Goal: Task Accomplishment & Management: Manage account settings

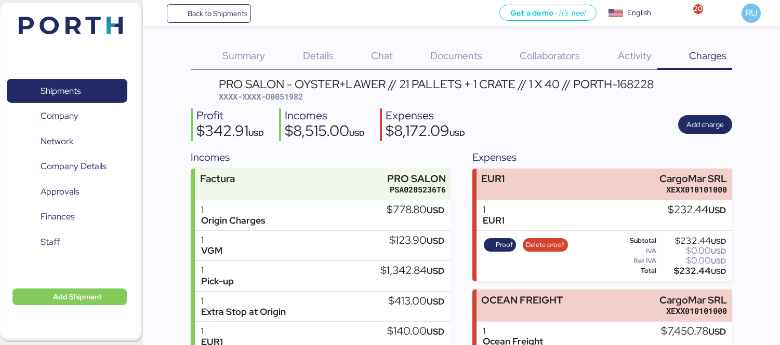
click at [53, 14] on header at bounding box center [55, 24] width 100 height 32
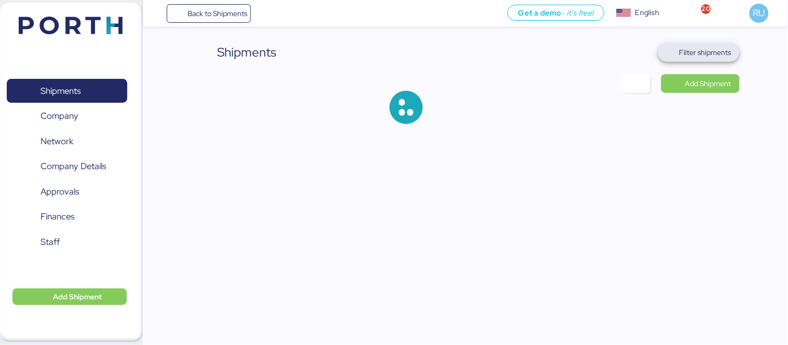
click at [700, 60] on span "Filter shipments" at bounding box center [699, 52] width 82 height 19
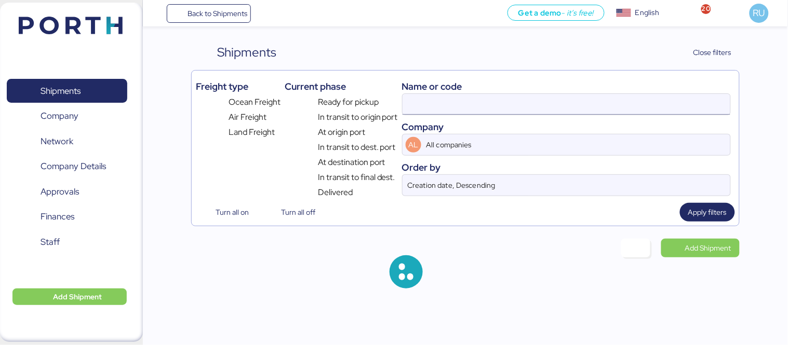
click at [501, 98] on input at bounding box center [567, 104] width 328 height 21
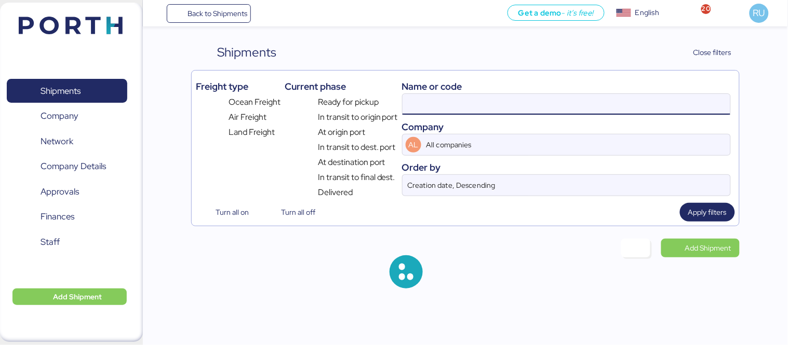
paste input "O0052181"
type input "O0052181"
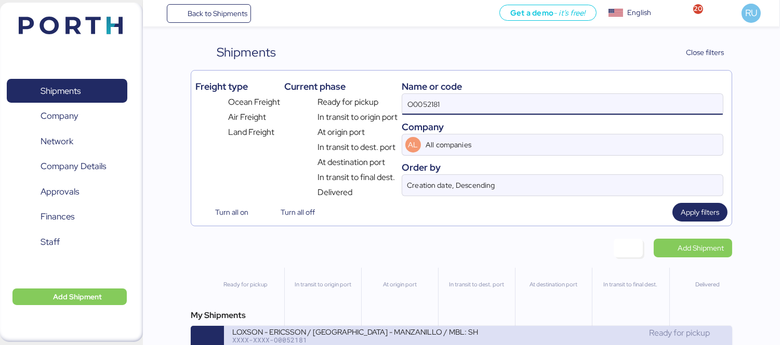
click at [385, 332] on div "LOXSON - ERICSSON / [GEOGRAPHIC_DATA] - MANZANILLO / MBL: SHMZL25190329 - HBL: …" at bounding box center [355, 331] width 246 height 9
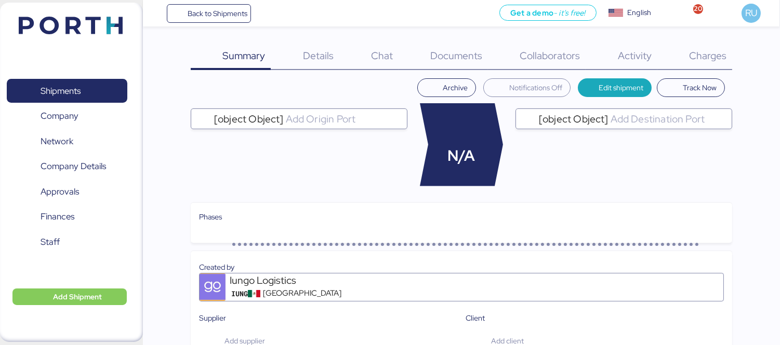
click at [704, 64] on div "Charges 0" at bounding box center [694, 56] width 75 height 27
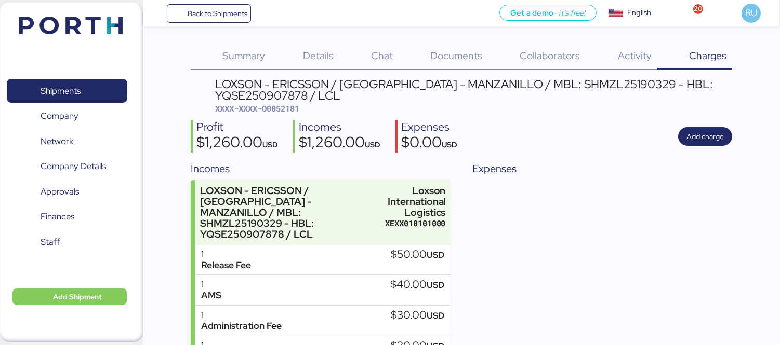
click at [437, 63] on div "Documents 0" at bounding box center [442, 56] width 89 height 27
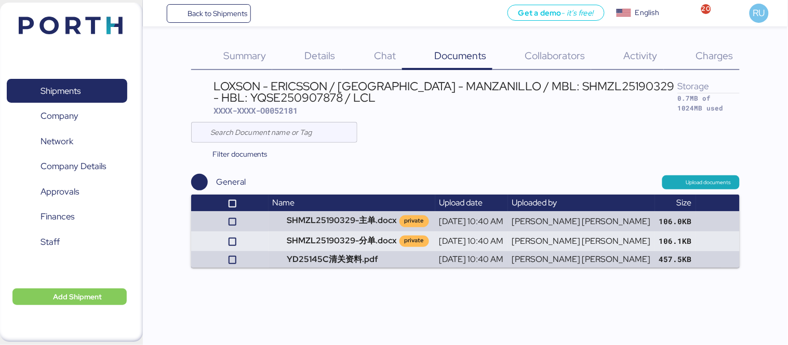
click at [230, 98] on div "LOXSON - ERICSSON / [GEOGRAPHIC_DATA] - MANZANILLO / MBL: SHMZL25190329 - HBL: …" at bounding box center [446, 92] width 464 height 23
copy div "YQSE250907878"
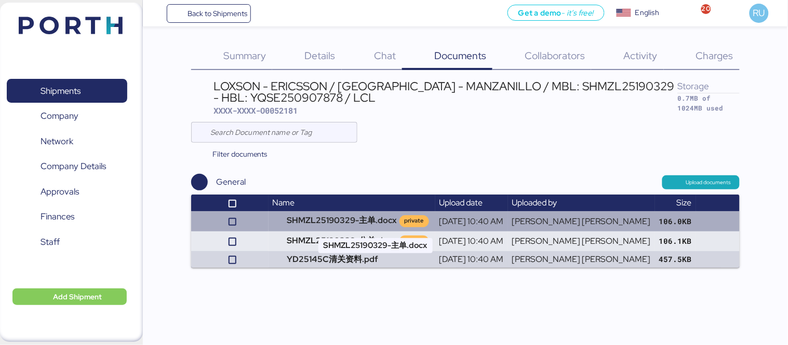
click at [363, 225] on td "SHMZL25190329-主单.docx private" at bounding box center [352, 221] width 167 height 20
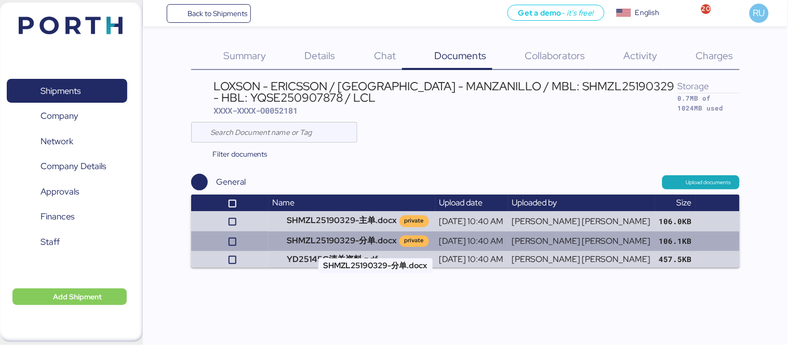
click at [382, 241] on td "SHMZL25190329-分单.docx private" at bounding box center [352, 242] width 167 height 20
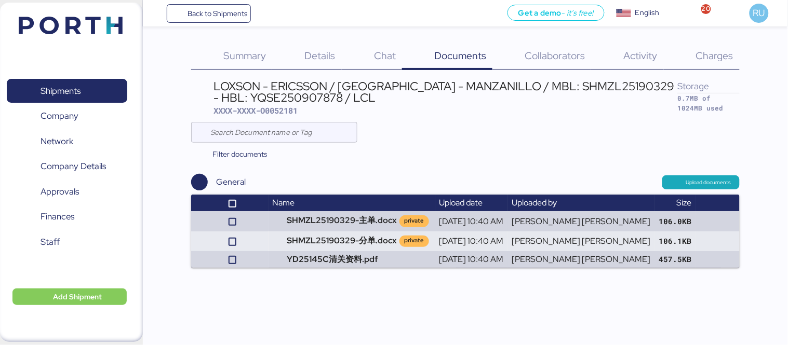
click at [545, 87] on div "LOXSON - ERICSSON / [GEOGRAPHIC_DATA] - MANZANILLO / MBL: SHMZL25190329 - HBL: …" at bounding box center [446, 92] width 464 height 23
copy div "SHMZL25190329"
click at [256, 96] on div "LOXSON - ERICSSON / [GEOGRAPHIC_DATA] - MANZANILLO / MBL: SHMZL25190329 - HBL: …" at bounding box center [446, 92] width 464 height 23
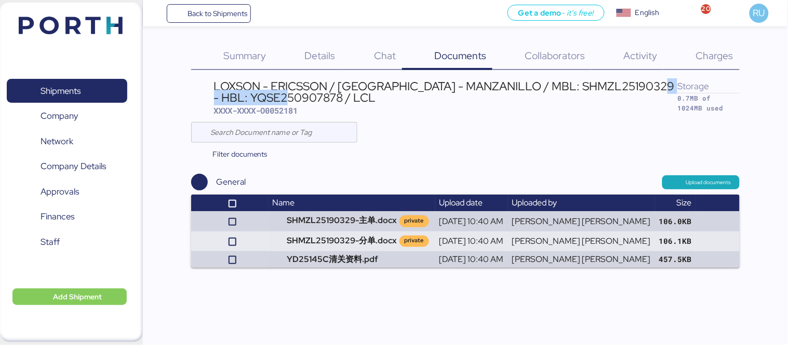
copy div "YQSE250907878"
click at [91, 25] on img at bounding box center [71, 26] width 104 height 18
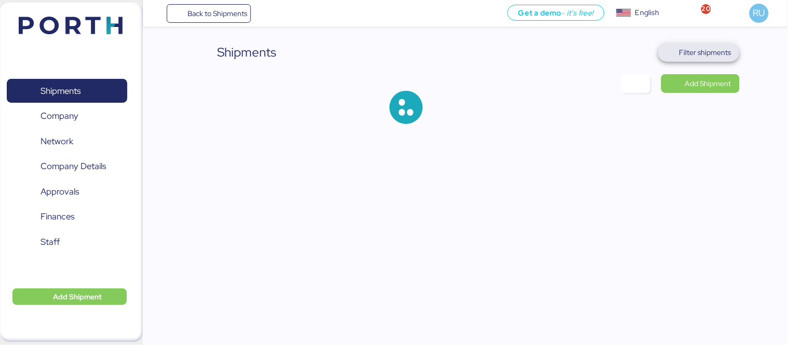
click at [676, 56] on span "Filter shipments" at bounding box center [698, 52] width 65 height 15
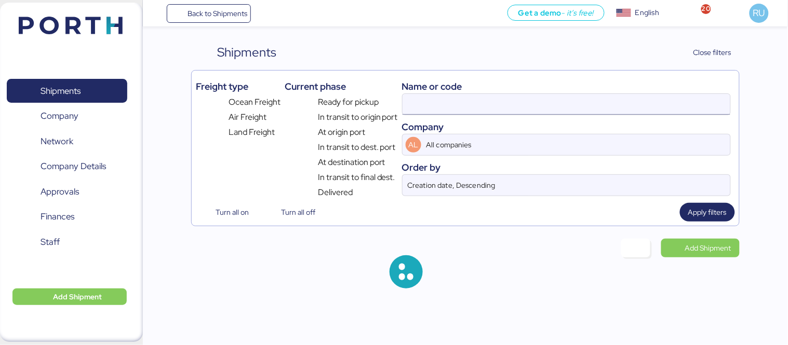
click at [445, 105] on input at bounding box center [567, 104] width 328 height 21
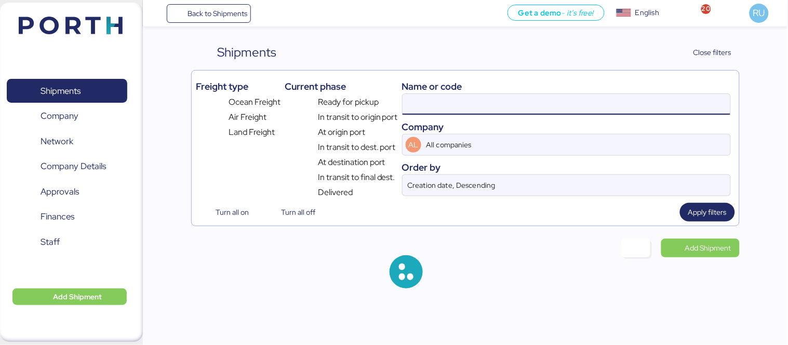
paste input "O0052133"
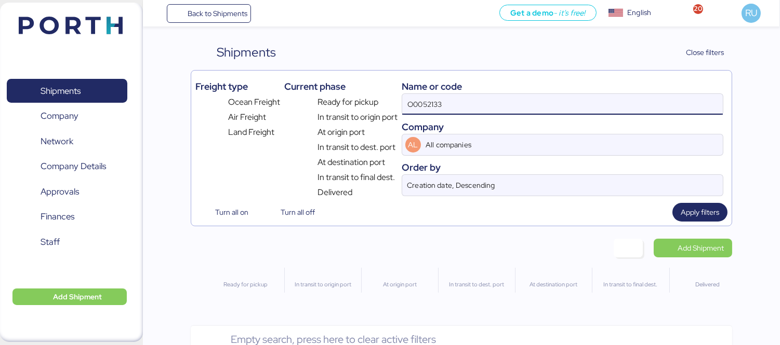
type input "O0052133"
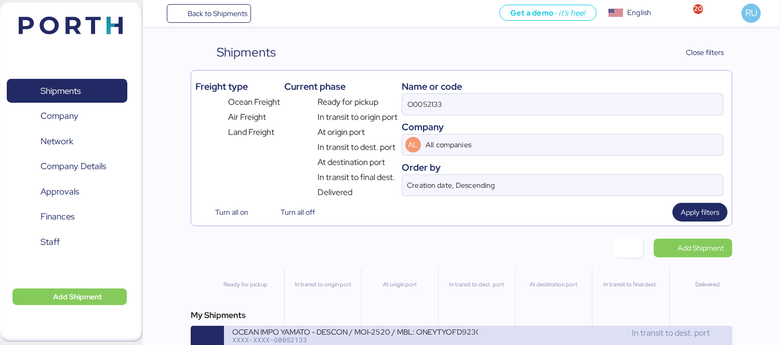
click at [328, 336] on div "OCEAN IMPO YAMATO - DESCON / MOI-2520 / MBL: ONEYTYOFD9230900 - HBL: VARIOS / F…" at bounding box center [355, 331] width 246 height 9
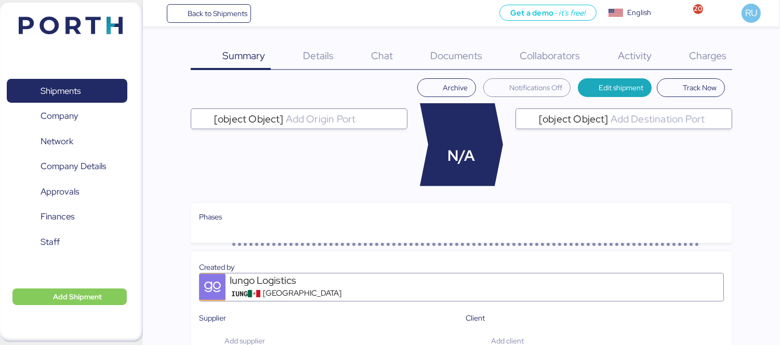
click at [701, 52] on span "Charges" at bounding box center [707, 56] width 37 height 14
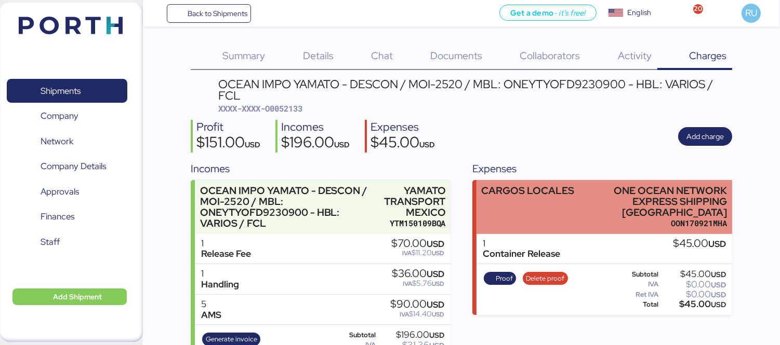
scroll to position [38, 0]
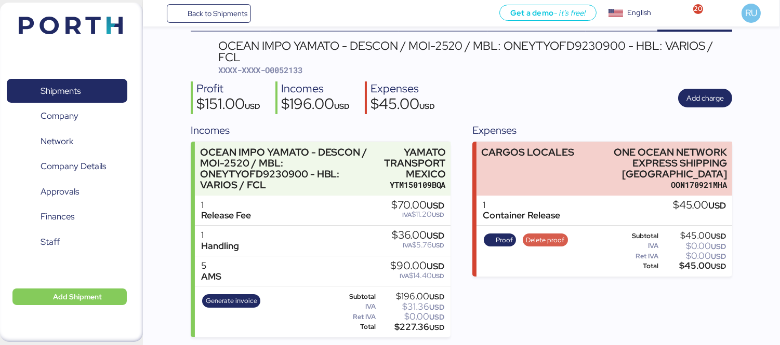
click at [534, 235] on span "Delete proof" at bounding box center [545, 240] width 38 height 11
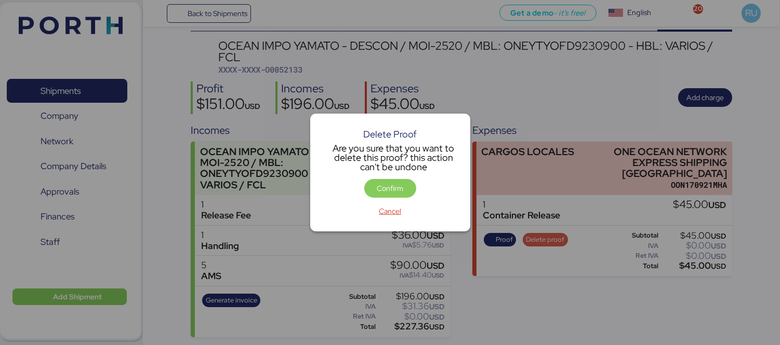
scroll to position [0, 0]
click at [387, 212] on span "Cancel" at bounding box center [390, 211] width 22 height 12
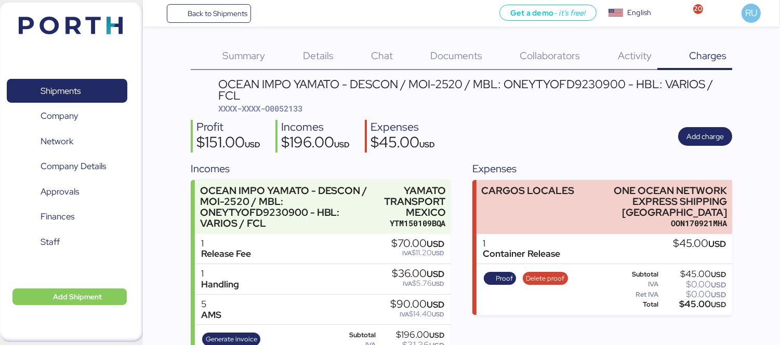
scroll to position [38, 0]
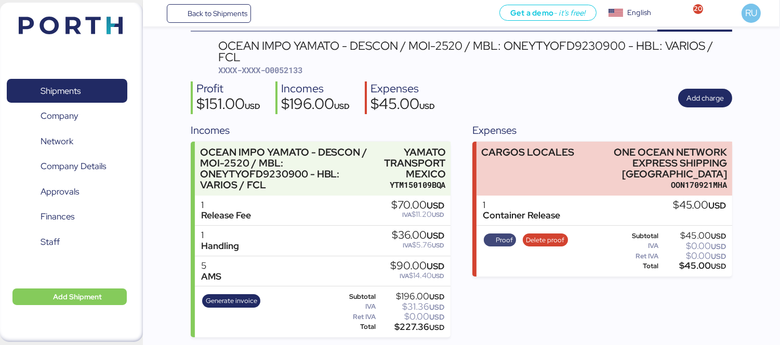
click at [500, 235] on span "Proof" at bounding box center [503, 240] width 17 height 11
click at [551, 235] on span "Delete proof" at bounding box center [545, 240] width 38 height 11
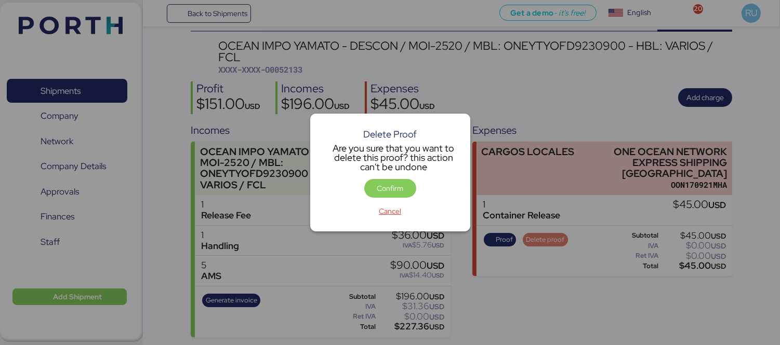
scroll to position [0, 0]
click at [354, 173] on div "Delete Proof Are you sure that you want to delete this proof? this action can't…" at bounding box center [390, 172] width 160 height 117
click at [383, 186] on span "Confirm" at bounding box center [390, 188] width 26 height 12
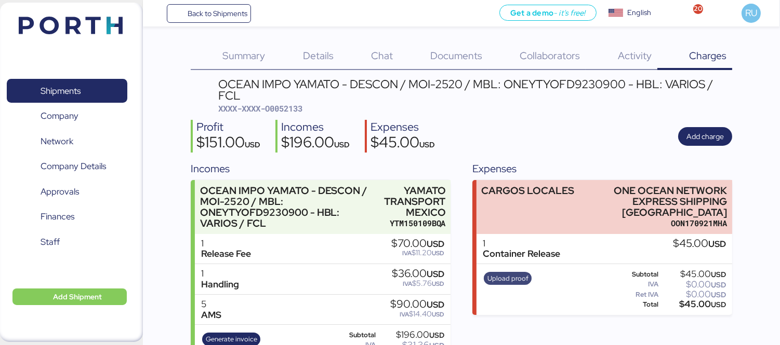
click at [518, 273] on span "Upload proof" at bounding box center [507, 278] width 41 height 11
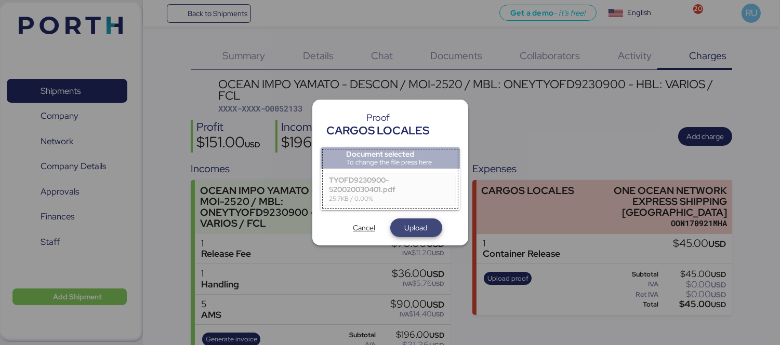
click at [404, 220] on span "Upload" at bounding box center [416, 228] width 52 height 19
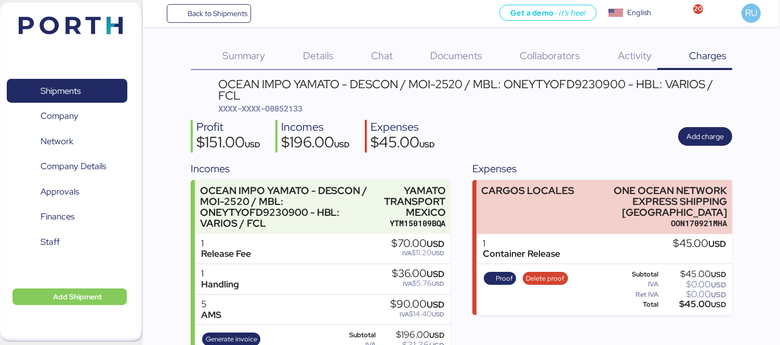
click at [76, 19] on img at bounding box center [71, 26] width 104 height 18
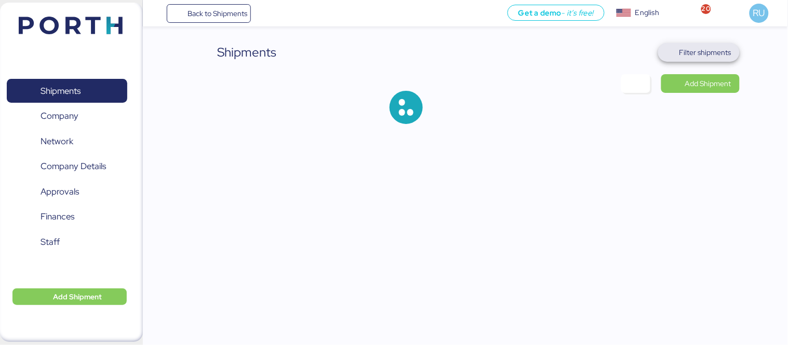
click at [710, 49] on span "Filter shipments" at bounding box center [705, 52] width 52 height 12
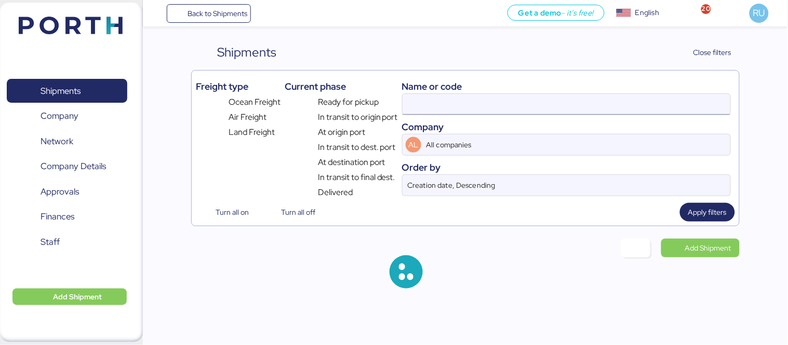
click at [540, 94] on input at bounding box center [567, 104] width 328 height 21
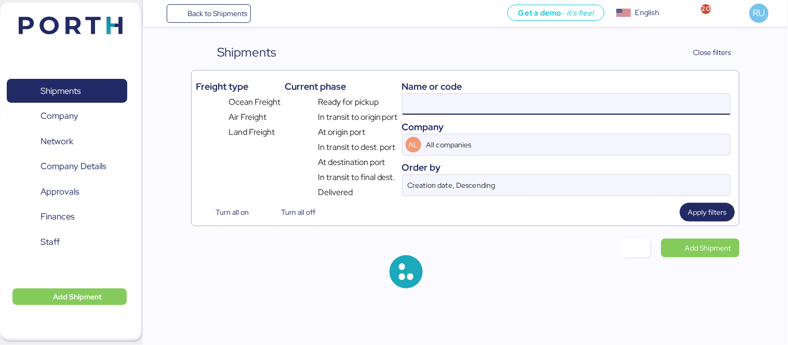
paste input "O0052043"
type input "O0052133"
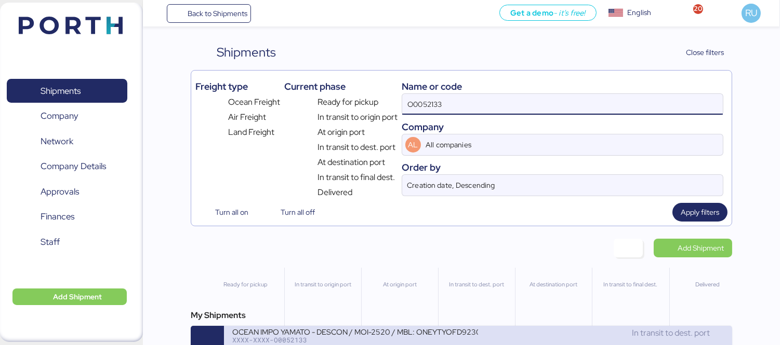
click at [354, 329] on div "OCEAN IMPO YAMATO - DESCON / MOI-2520 / MBL: ONEYTYOFD9230900 - HBL: VARIOS / F…" at bounding box center [478, 342] width 508 height 33
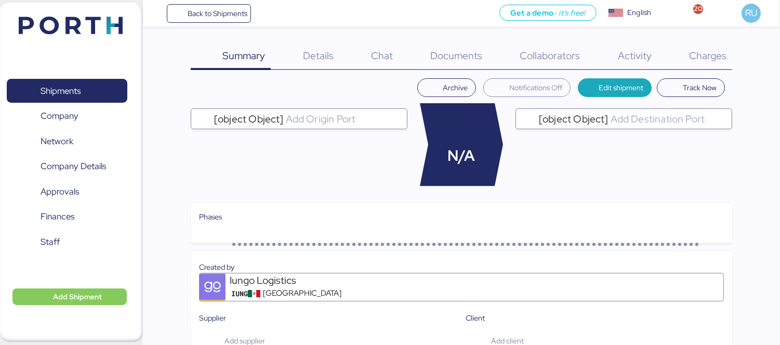
click at [719, 55] on span "Charges" at bounding box center [707, 56] width 37 height 14
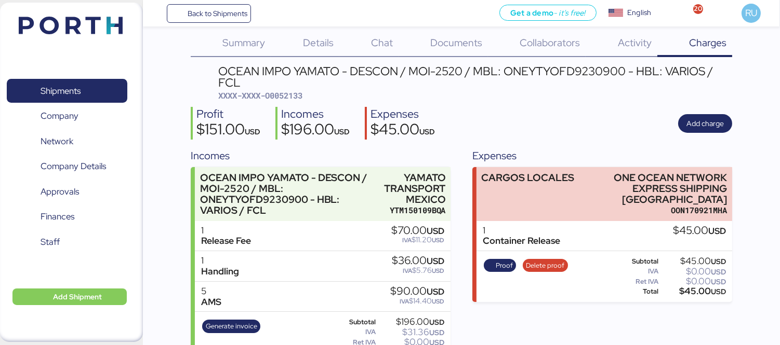
scroll to position [6, 0]
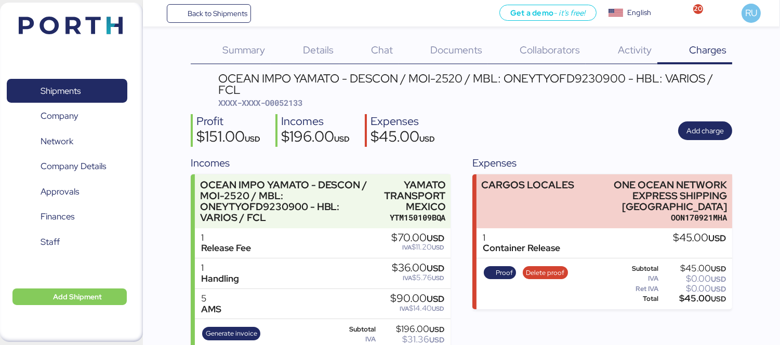
click at [568, 82] on div "OCEAN IMPO YAMATO - DESCON / MOI-2520 / MBL: ONEYTYOFD9230900 - HBL: VARIOS / F…" at bounding box center [475, 84] width 514 height 23
copy div "ONEYTYOFD9230900"
click at [90, 21] on img at bounding box center [71, 26] width 104 height 18
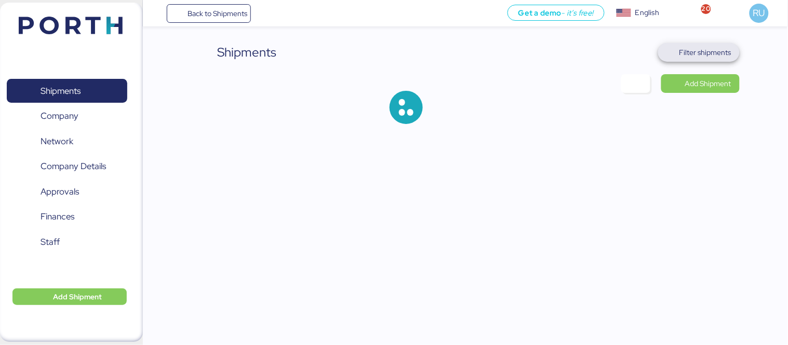
click at [687, 60] on span "Filter shipments" at bounding box center [699, 52] width 82 height 19
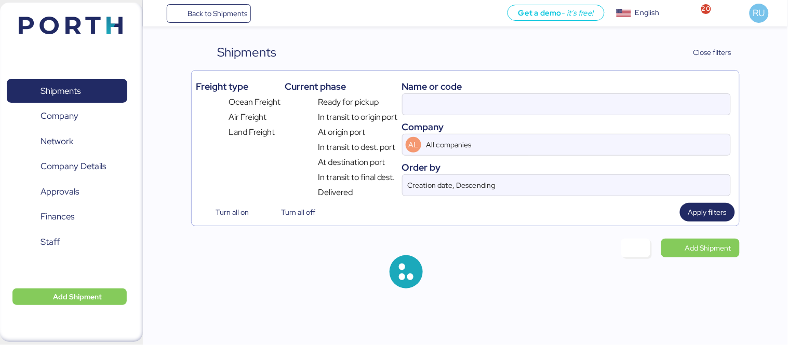
click at [530, 93] on div at bounding box center [566, 104] width 329 height 22
click at [530, 94] on input at bounding box center [567, 104] width 328 height 21
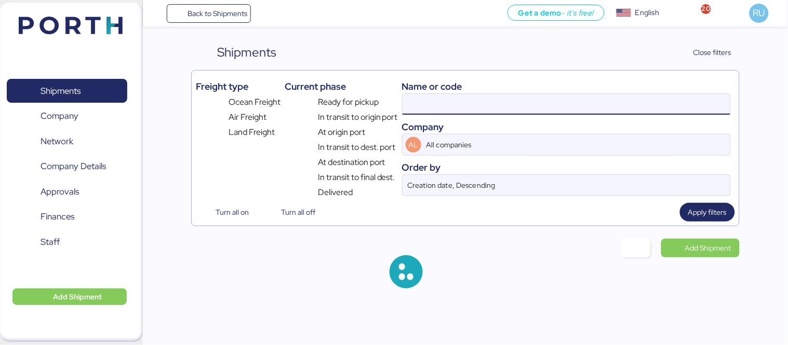
paste input "O0052043"
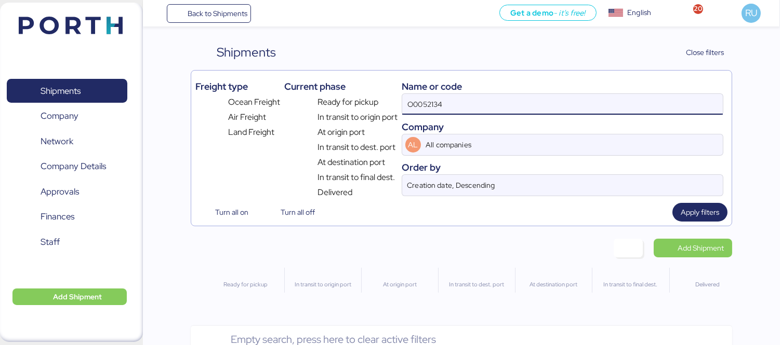
scroll to position [27, 0]
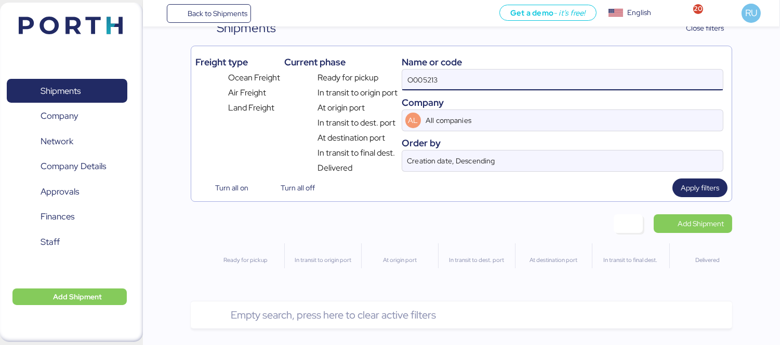
type input "O005213"
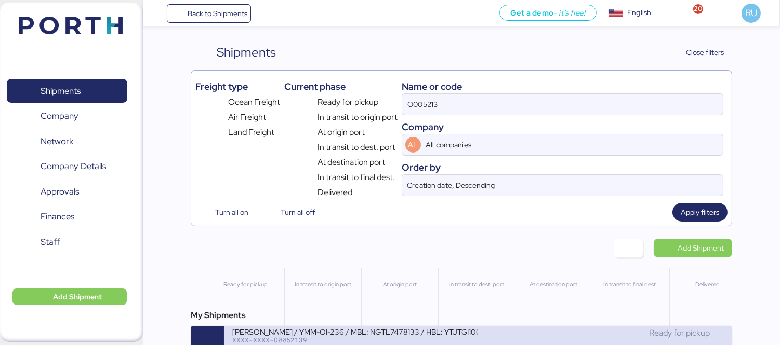
click at [425, 336] on div "[PERSON_NAME] / YMM-OI-236 / MBL: NGTL7478133 / HBL: YTJTGI100100 / LCL" at bounding box center [355, 331] width 246 height 9
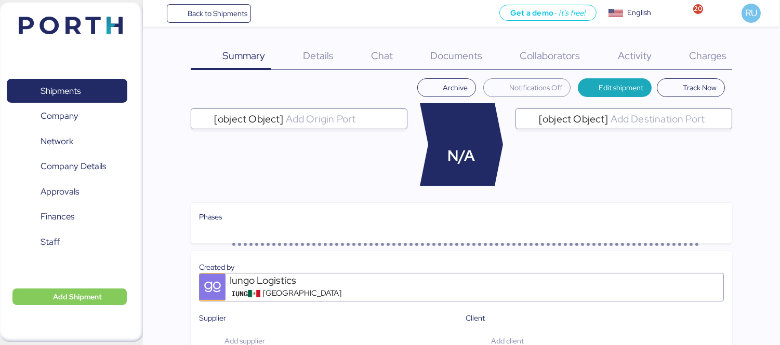
click at [712, 60] on span "Charges" at bounding box center [707, 56] width 37 height 14
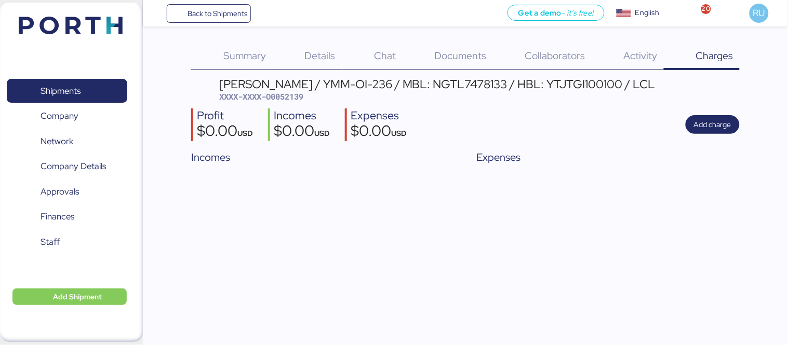
click at [53, 47] on div "Shipments 0 Company 0 Network 0 Company Details 0 Approvals 0 Finances 0 Staff …" at bounding box center [71, 173] width 143 height 340
click at [49, 22] on img at bounding box center [71, 26] width 104 height 18
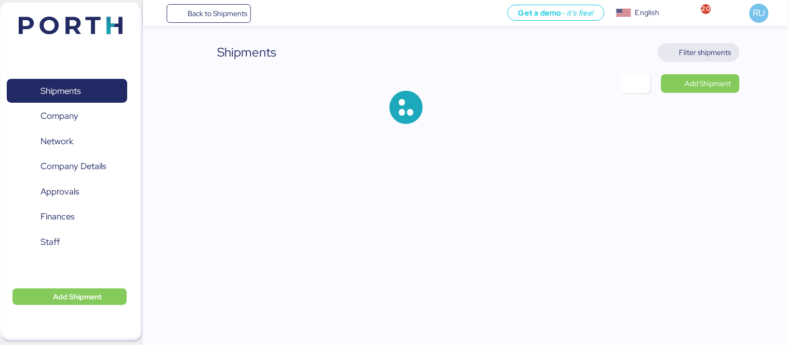
click at [723, 53] on span "Filter shipments" at bounding box center [705, 52] width 52 height 12
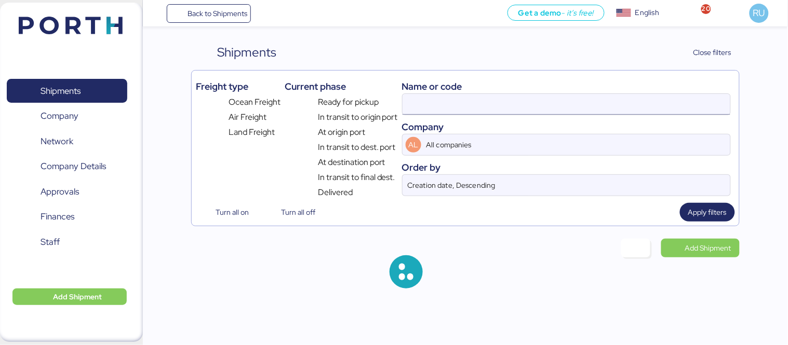
click at [522, 104] on input at bounding box center [567, 104] width 328 height 21
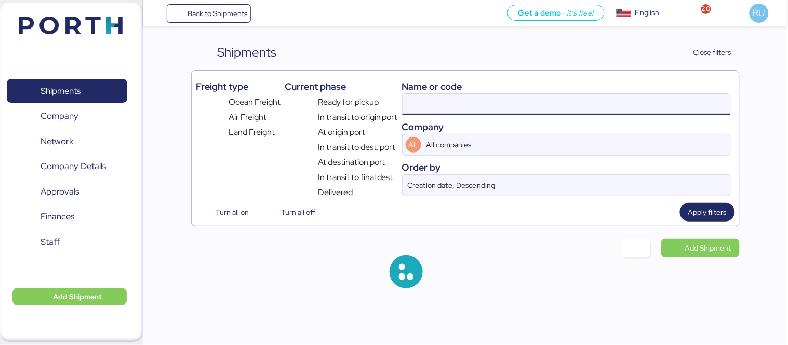
paste input "O0052043"
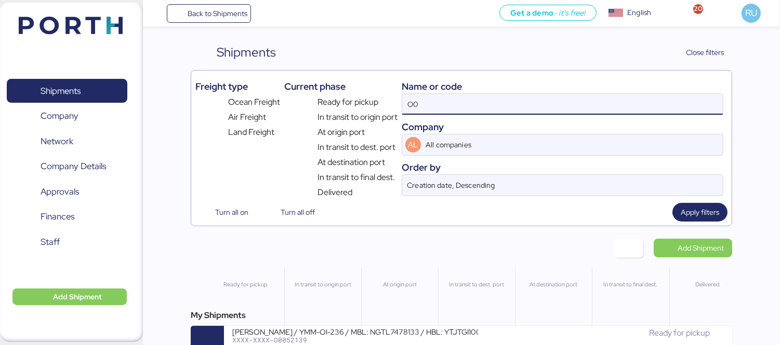
type input "O"
paste input "ADME255647"
type input "ADME255647"
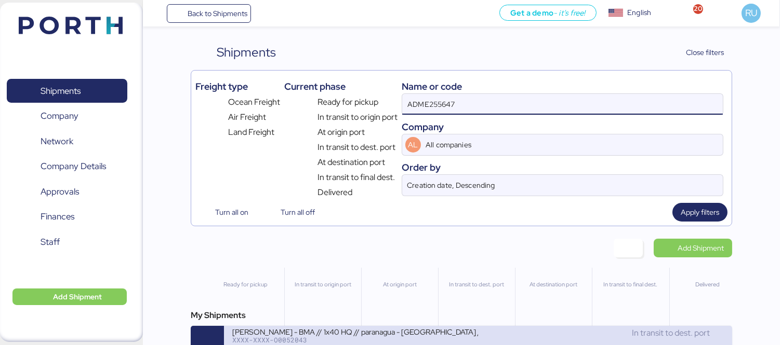
click at [397, 336] on div "[PERSON_NAME] - BMA // 1x40 HQ // paranagua - [GEOGRAPHIC_DATA] // MBL: PENDIEN…" at bounding box center [355, 331] width 246 height 9
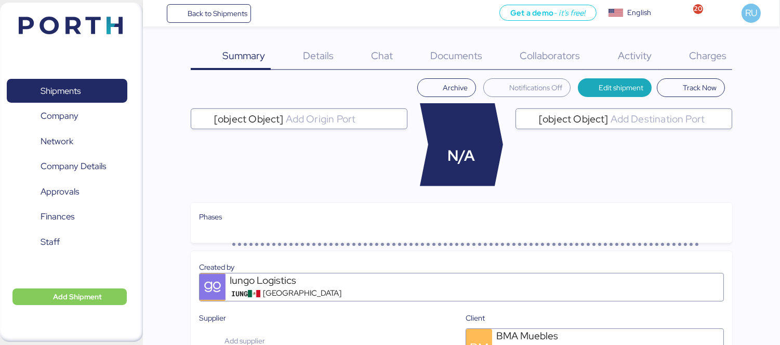
click at [703, 68] on div "Charges 0" at bounding box center [694, 56] width 75 height 27
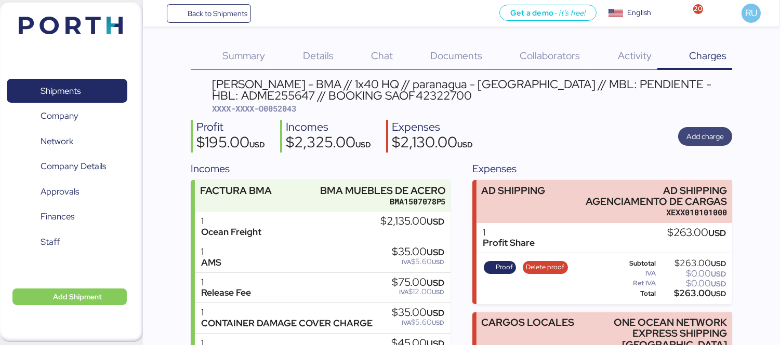
click at [699, 127] on span "Add charge" at bounding box center [705, 136] width 54 height 19
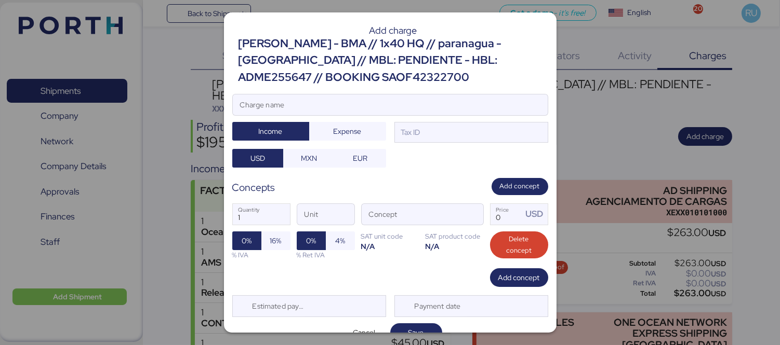
click at [463, 116] on div at bounding box center [390, 120] width 315 height 10
click at [463, 115] on input "Charge name" at bounding box center [390, 105] width 315 height 21
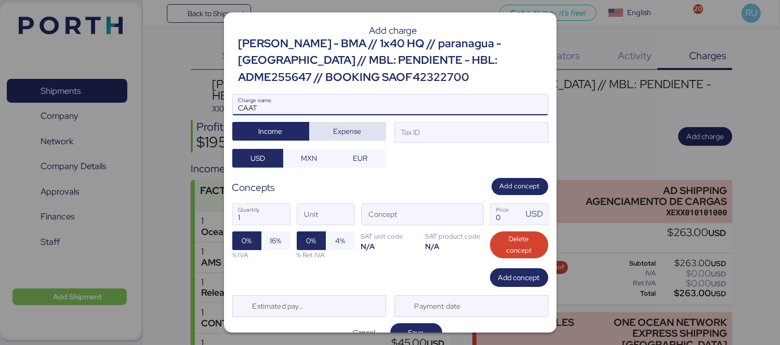
type input "CAAT"
click at [365, 125] on span "Expense" at bounding box center [347, 131] width 60 height 15
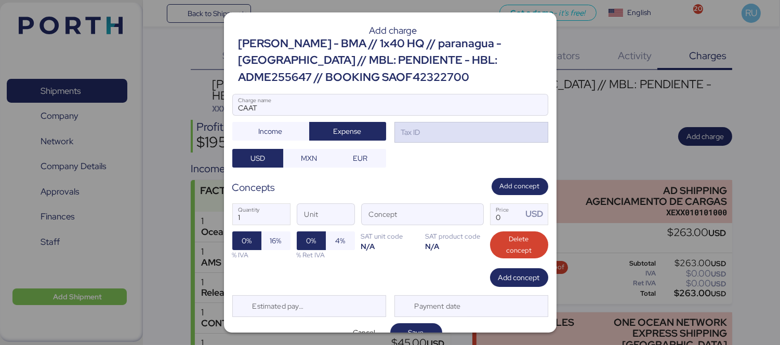
click at [428, 130] on div "Tax ID" at bounding box center [471, 132] width 154 height 21
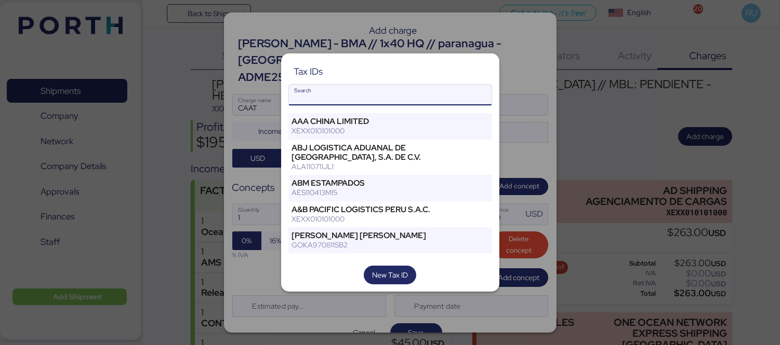
click at [422, 97] on input "Search" at bounding box center [390, 95] width 203 height 21
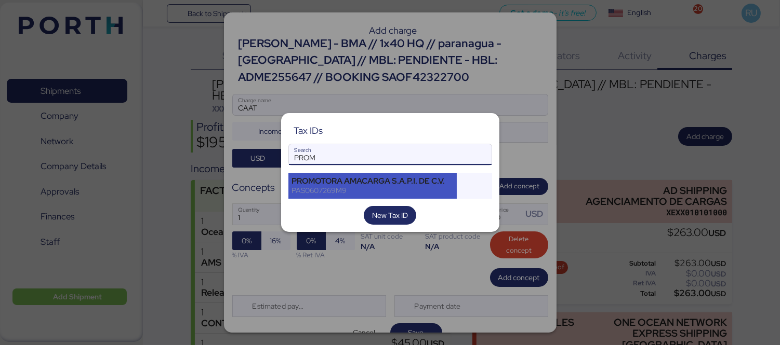
type input "PROM"
click at [400, 189] on div "PAS0607269M9" at bounding box center [373, 190] width 162 height 9
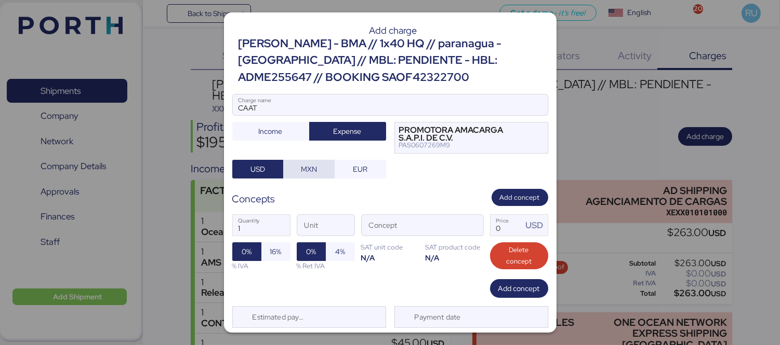
click at [312, 168] on span "MXN" at bounding box center [309, 169] width 16 height 12
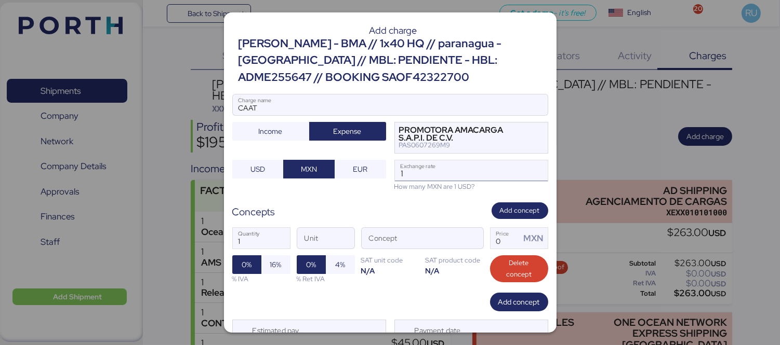
click at [415, 174] on input "1" at bounding box center [471, 170] width 153 height 21
type input "18.6"
click at [466, 243] on span "button" at bounding box center [472, 242] width 22 height 22
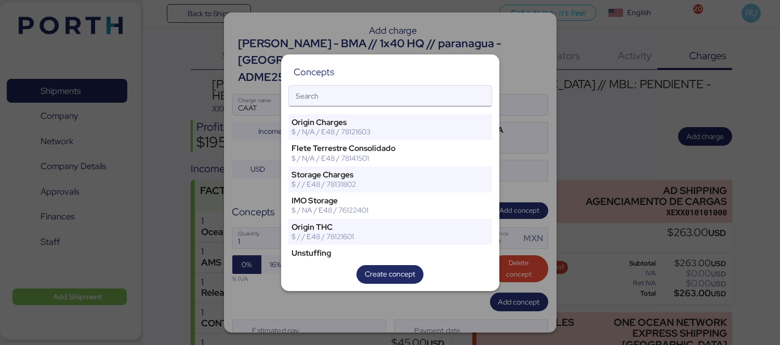
click at [393, 98] on input "Search" at bounding box center [390, 96] width 203 height 21
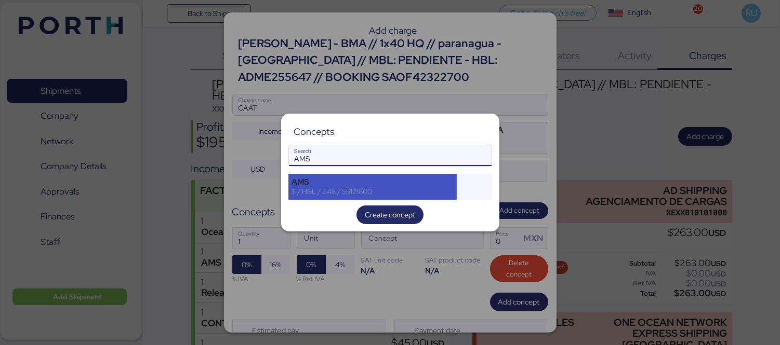
type input "AMS"
click at [320, 179] on div "AMS" at bounding box center [373, 182] width 162 height 9
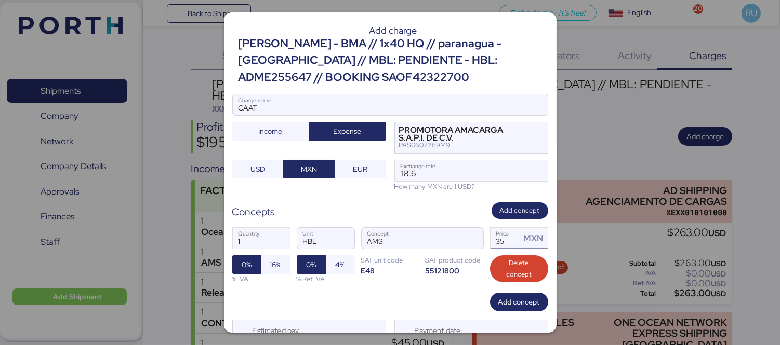
click at [505, 242] on input "35" at bounding box center [505, 238] width 30 height 21
type input "3"
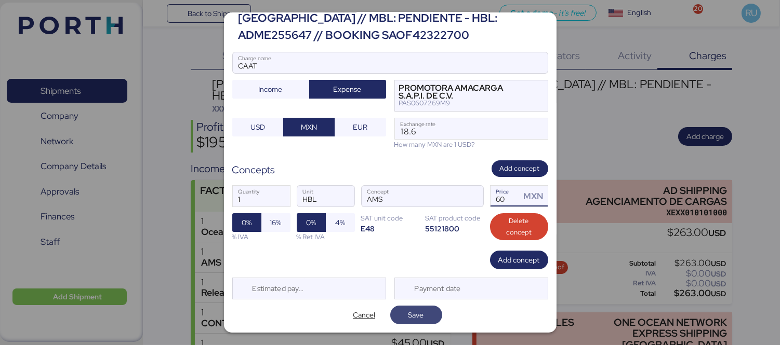
type input "60"
click at [432, 317] on span "Save" at bounding box center [416, 315] width 52 height 19
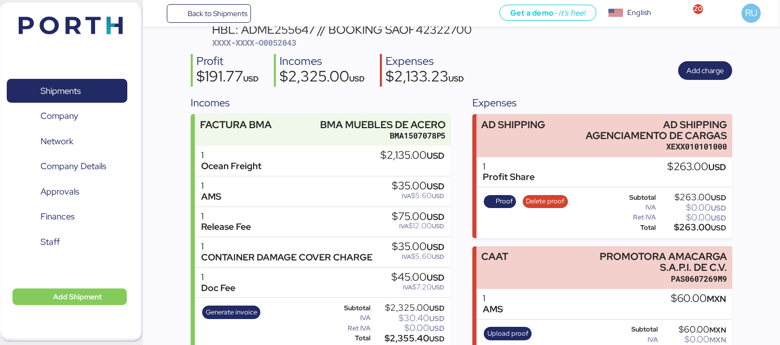
scroll to position [0, 0]
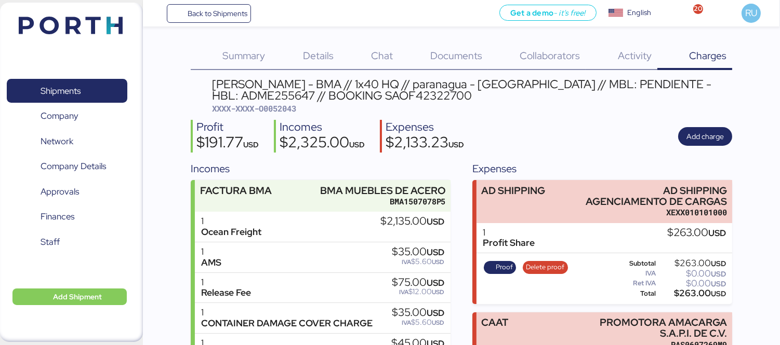
click at [271, 110] on span "XXXX-XXXX-O0052043" at bounding box center [254, 108] width 84 height 10
copy span "O0052043"
click at [68, 16] on header at bounding box center [55, 24] width 100 height 32
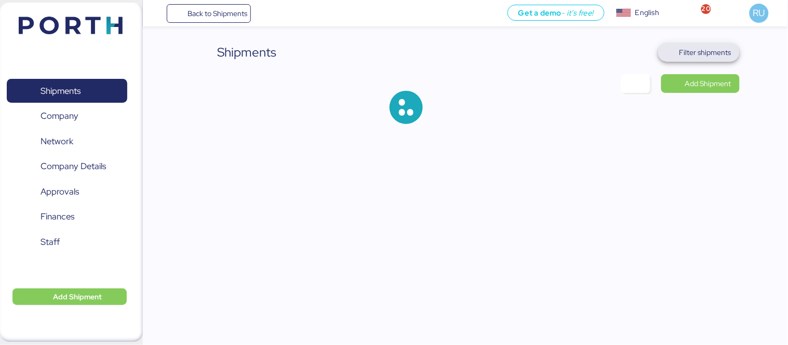
click at [693, 56] on span "Filter shipments" at bounding box center [705, 52] width 52 height 12
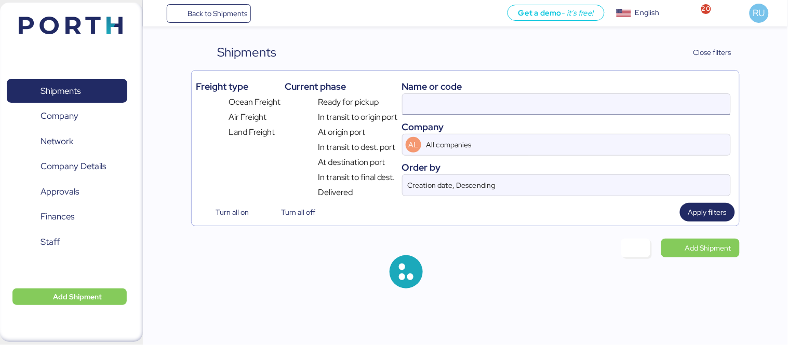
click at [528, 101] on input at bounding box center [567, 104] width 328 height 21
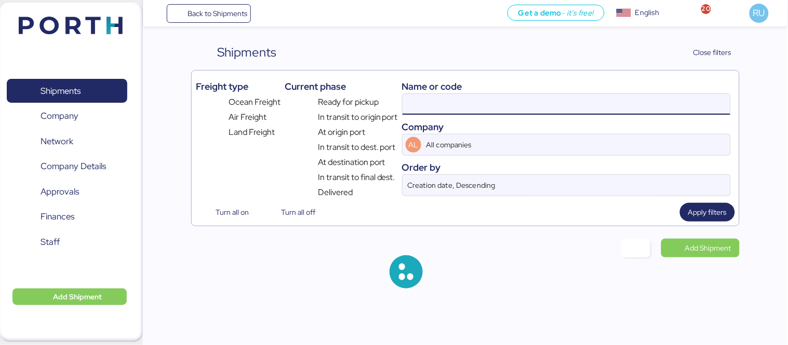
paste input "O0052182/173604"
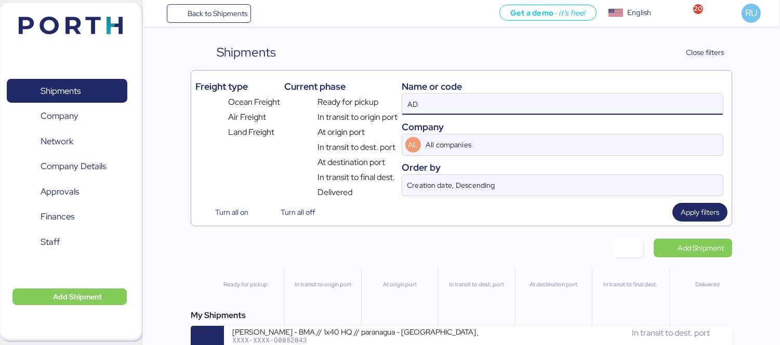
type input "A"
paste input "O0052182/173604"
drag, startPoint x: 478, startPoint y: 100, endPoint x: 443, endPoint y: 106, distance: 36.5
click at [443, 106] on input "O0052182/173604" at bounding box center [562, 104] width 320 height 21
type input "O0052182"
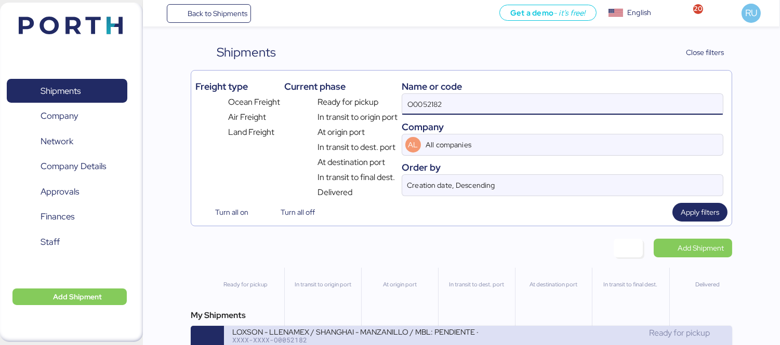
click at [382, 336] on div "LOXSON - LLENAMEX / SHANGHAI - MANZANILLO / MBL: PENDIENTE - HBL: KSSE250907965…" at bounding box center [355, 331] width 246 height 9
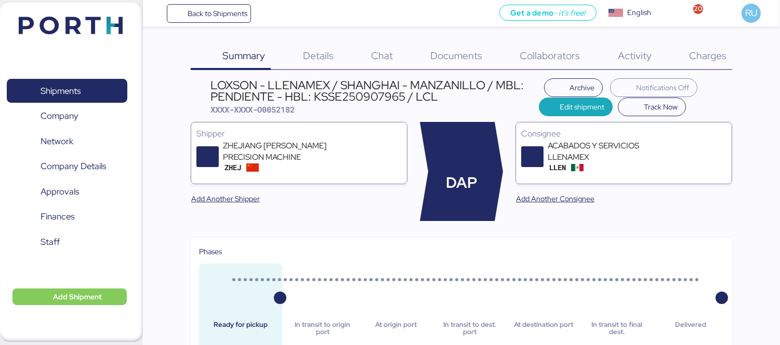
click at [440, 48] on div "Documents 0" at bounding box center [442, 56] width 89 height 27
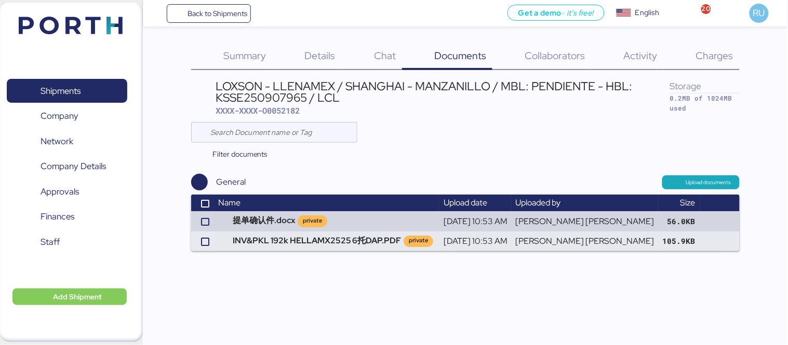
click at [231, 54] on span "Summary" at bounding box center [244, 56] width 43 height 14
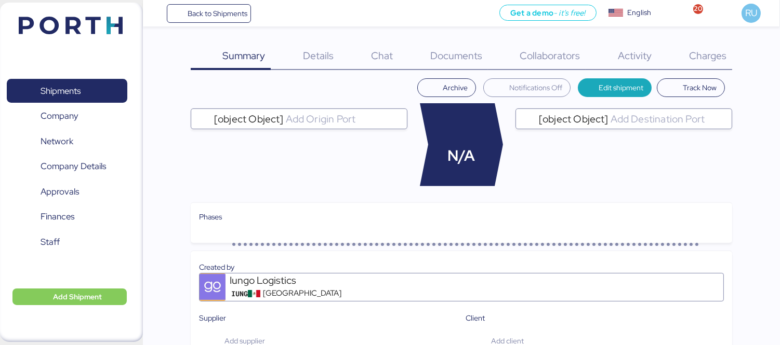
click at [446, 55] on span "Documents" at bounding box center [456, 56] width 52 height 14
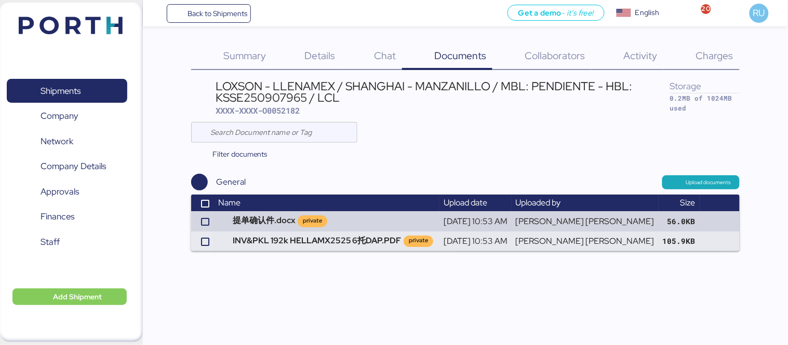
click at [264, 95] on div "LOXSON - LLENAMEX / SHANGHAI - MANZANILLO / MBL: PENDIENTE - HBL: KSSE250907965…" at bounding box center [443, 92] width 454 height 23
copy div "KSSE250907965"
